Goal: Find specific page/section: Find specific page/section

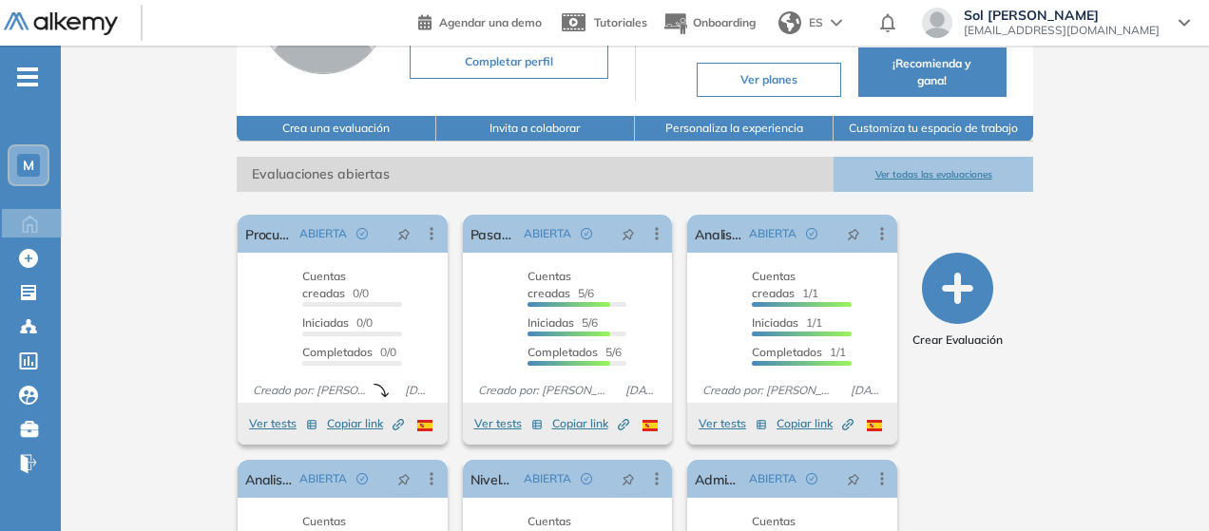
click at [958, 165] on button "Ver todas las evaluaciones" at bounding box center [932, 174] width 199 height 35
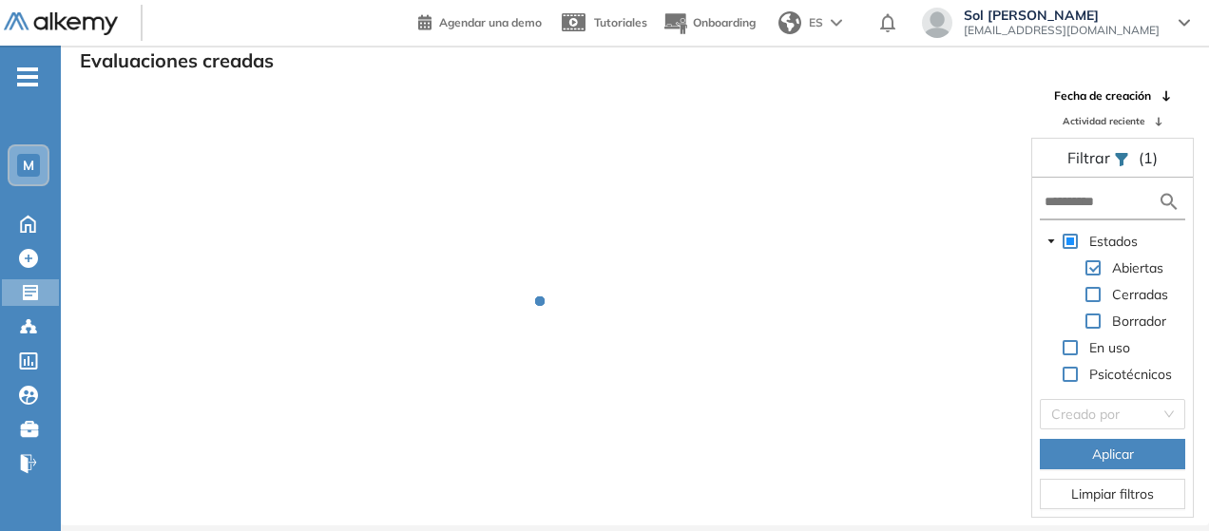
scroll to position [46, 0]
click at [1135, 123] on span "Actividad reciente" at bounding box center [1103, 121] width 82 height 14
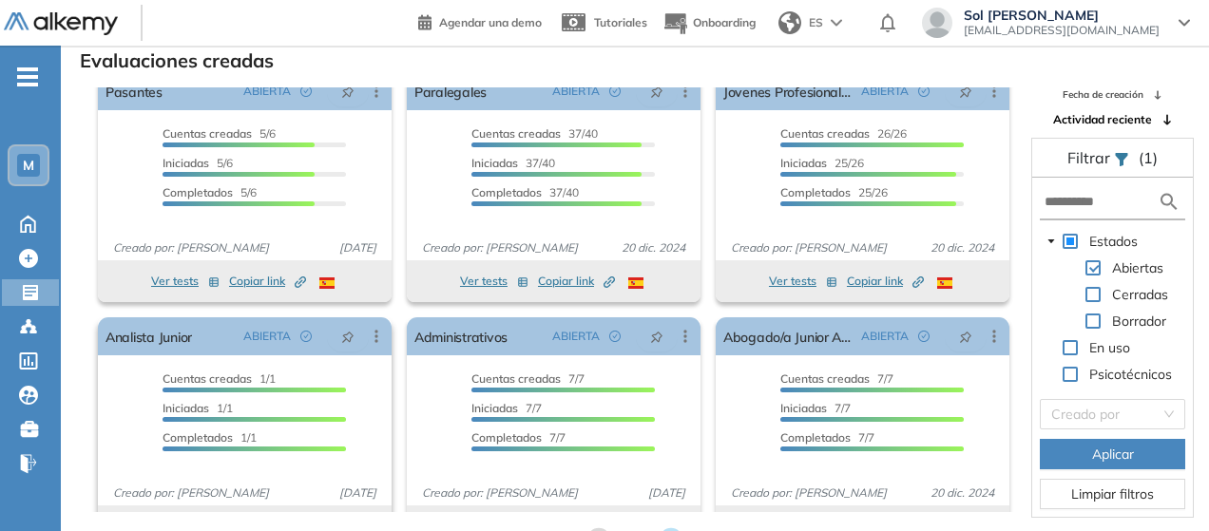
scroll to position [0, 0]
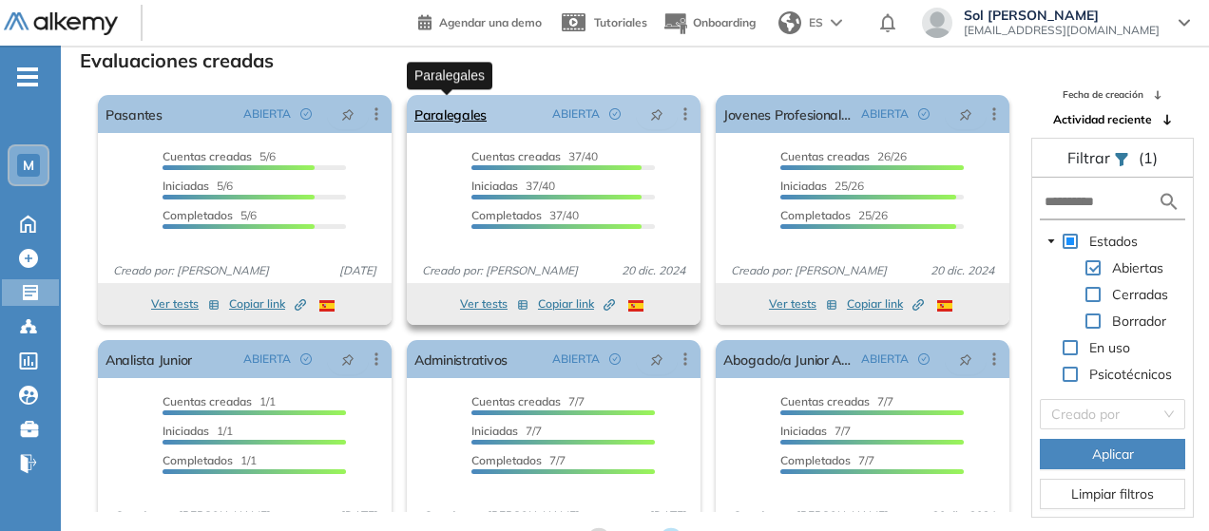
click at [458, 112] on link "Paralegales" at bounding box center [450, 114] width 72 height 38
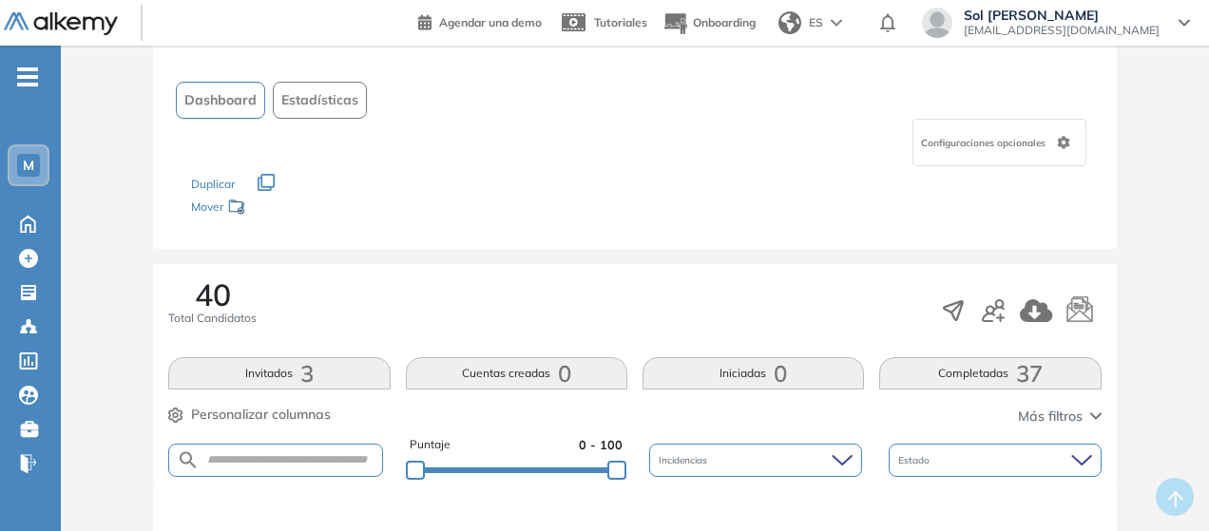
click at [317, 366] on button "Invitados 3" at bounding box center [278, 373] width 221 height 32
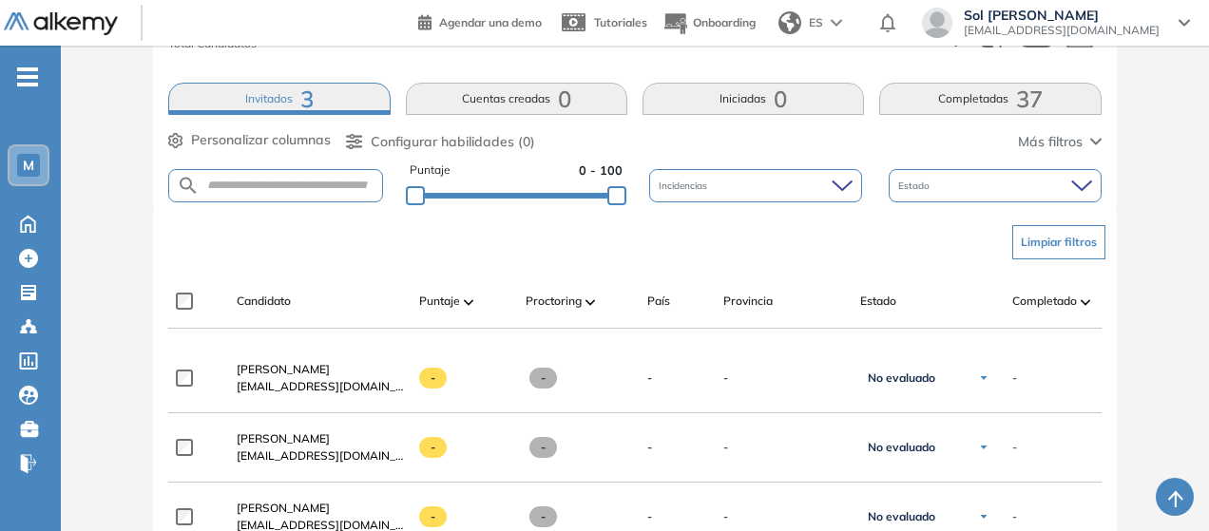
scroll to position [465, 0]
